Goal: Information Seeking & Learning: Learn about a topic

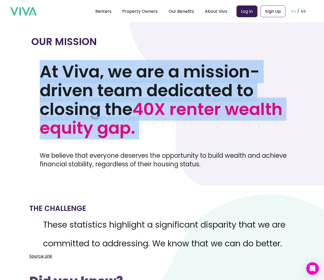
drag, startPoint x: 42, startPoint y: 68, endPoint x: 141, endPoint y: 141, distance: 122.3
click at [141, 141] on div "OUR MISSION At Viva, we are a mission-driven team dedicated to closing the 40X …" at bounding box center [161, 101] width 261 height 133
copy h1 "At Viva, we are a mission-driven team dedicated to closing the 40X renter wealt…"
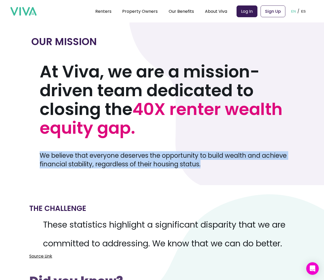
drag, startPoint x: 40, startPoint y: 148, endPoint x: 211, endPoint y: 160, distance: 171.9
click at [211, 159] on p "We believe that everyone deserves the opportunity to build wealth and achieve f…" at bounding box center [166, 159] width 253 height 17
copy p "We believe that everyone deserves the opportunity to build wealth and achieve f…"
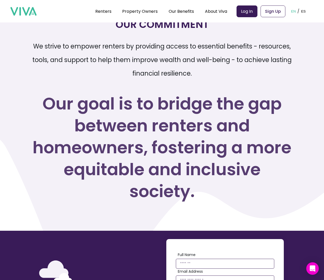
scroll to position [691, 0]
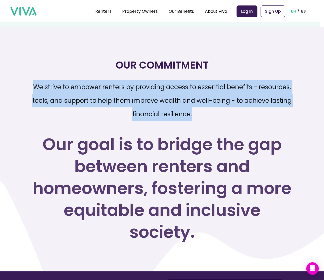
drag, startPoint x: 32, startPoint y: 81, endPoint x: 196, endPoint y: 108, distance: 166.2
click at [196, 108] on p "We strive to empower renters by providing access to essential benefits - resour…" at bounding box center [161, 100] width 261 height 41
copy p "We strive to empower renters by providing access to essential benefits - resour…"
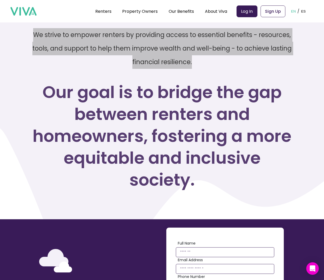
scroll to position [729, 0]
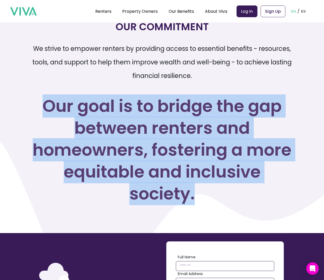
drag, startPoint x: 42, startPoint y: 101, endPoint x: 202, endPoint y: 187, distance: 181.5
click at [202, 187] on h3 "Our goal is to bridge the gap between renters and homeowners, fostering a more …" at bounding box center [161, 149] width 261 height 109
copy h3 "Our goal is to bridge the gap between renters and homeowners, fostering a more …"
click at [135, 12] on link "Property Owners" at bounding box center [139, 11] width 35 height 6
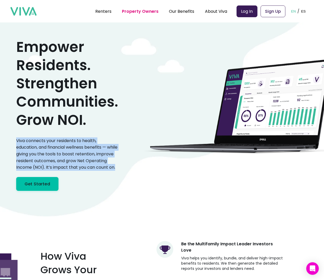
drag, startPoint x: 17, startPoint y: 138, endPoint x: 55, endPoint y: 170, distance: 50.2
click at [55, 170] on p "Viva connects your residents to health, education, and financial wellness benef…" at bounding box center [67, 153] width 102 height 33
copy p "Viva connects your residents to health, education, and financial wellness benef…"
